Goal: Find contact information: Find contact information

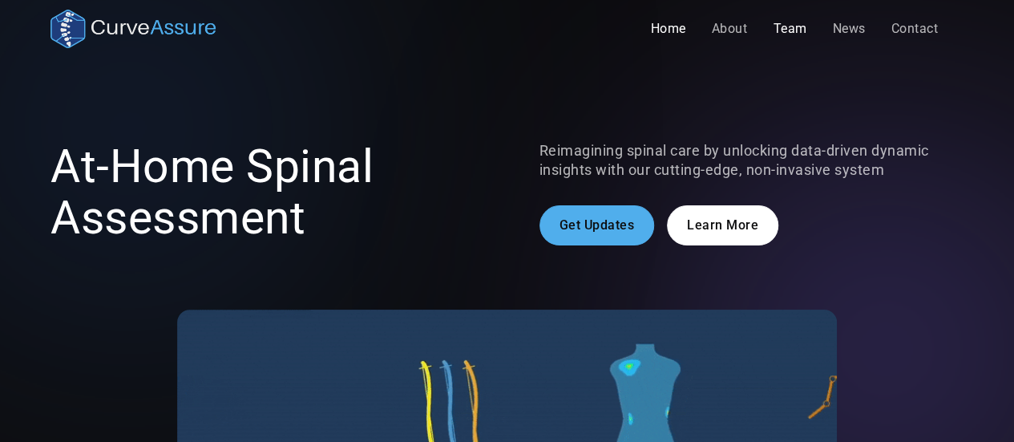
click at [782, 30] on link "Team" at bounding box center [789, 29] width 59 height 32
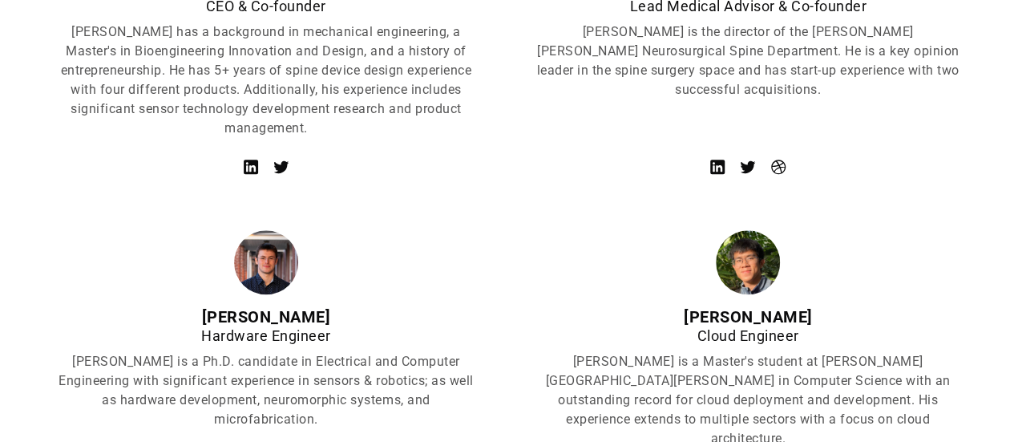
scroll to position [721, 0]
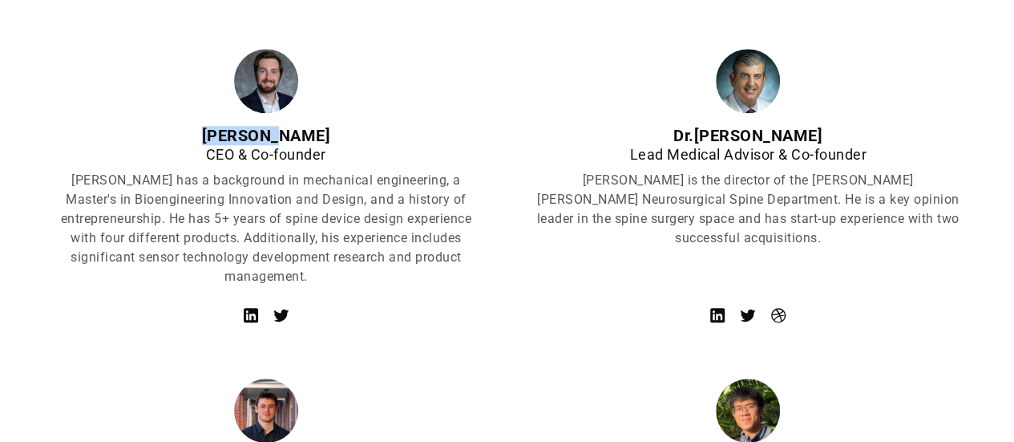
drag, startPoint x: 208, startPoint y: 133, endPoint x: 301, endPoint y: 133, distance: 92.2
click at [301, 133] on div "[PERSON_NAME]" at bounding box center [265, 135] width 430 height 19
click at [252, 313] on icon at bounding box center [250, 314] width 19 height 19
